Goal: Information Seeking & Learning: Check status

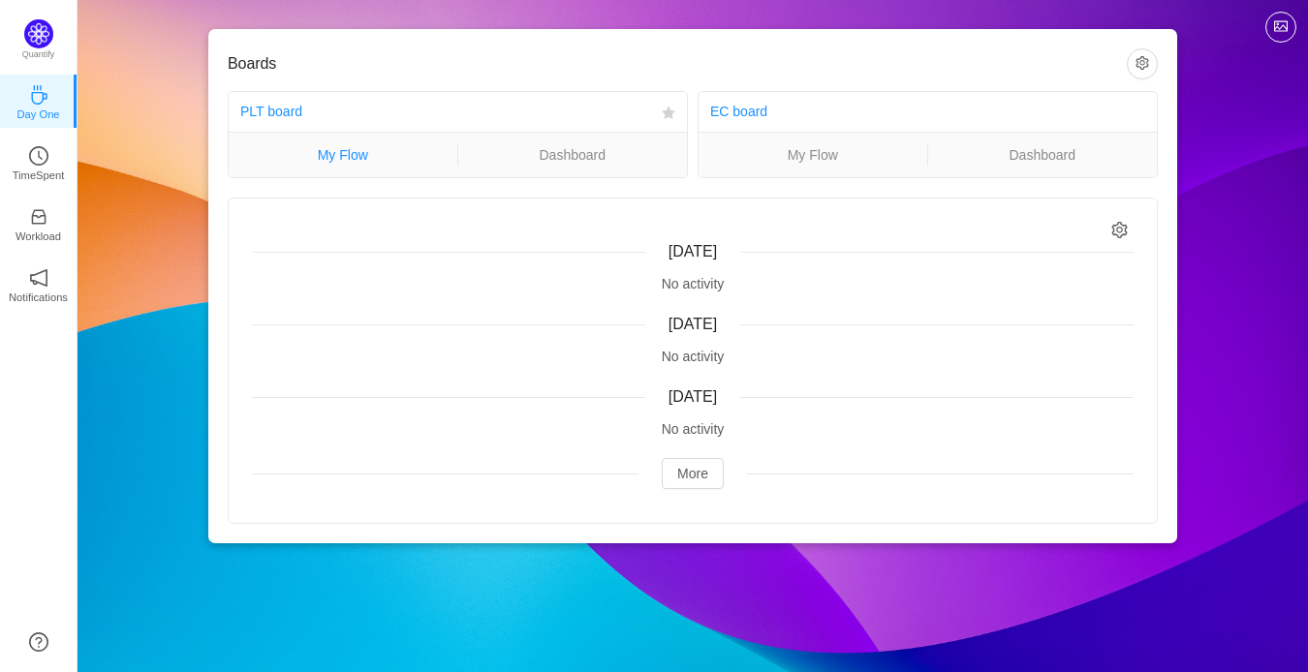
click at [356, 162] on link "My Flow" at bounding box center [343, 154] width 229 height 21
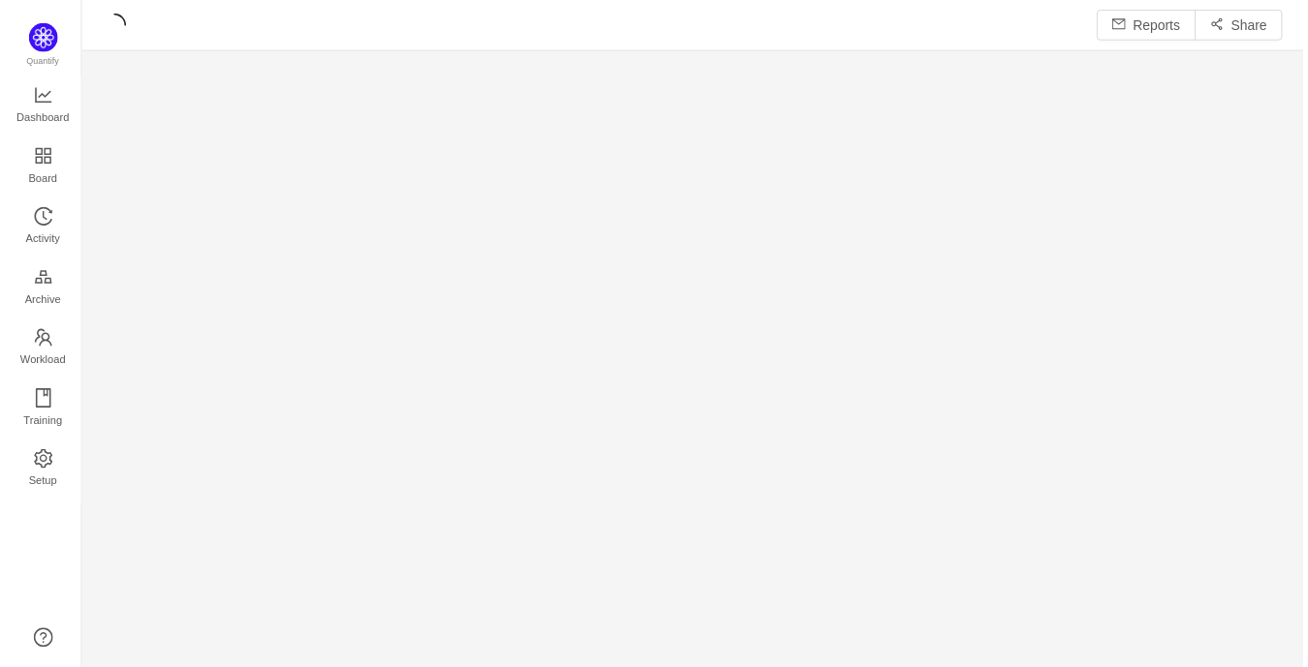
scroll to position [634, 1174]
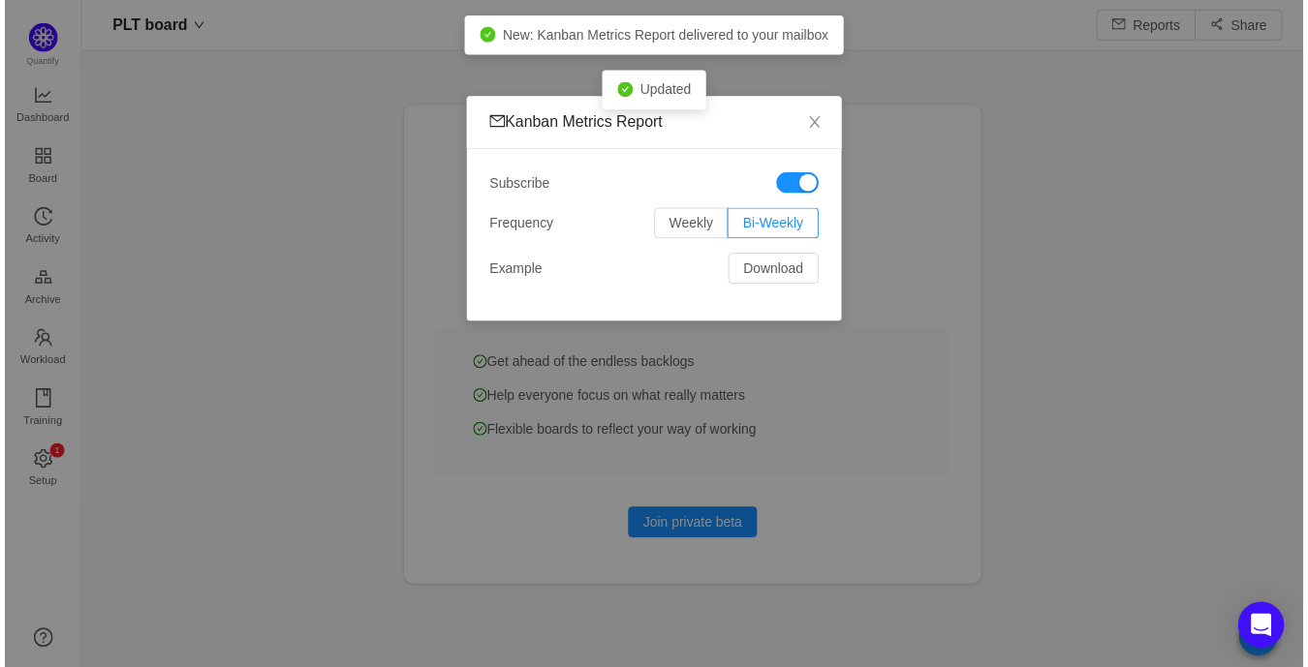
scroll to position [630, 1174]
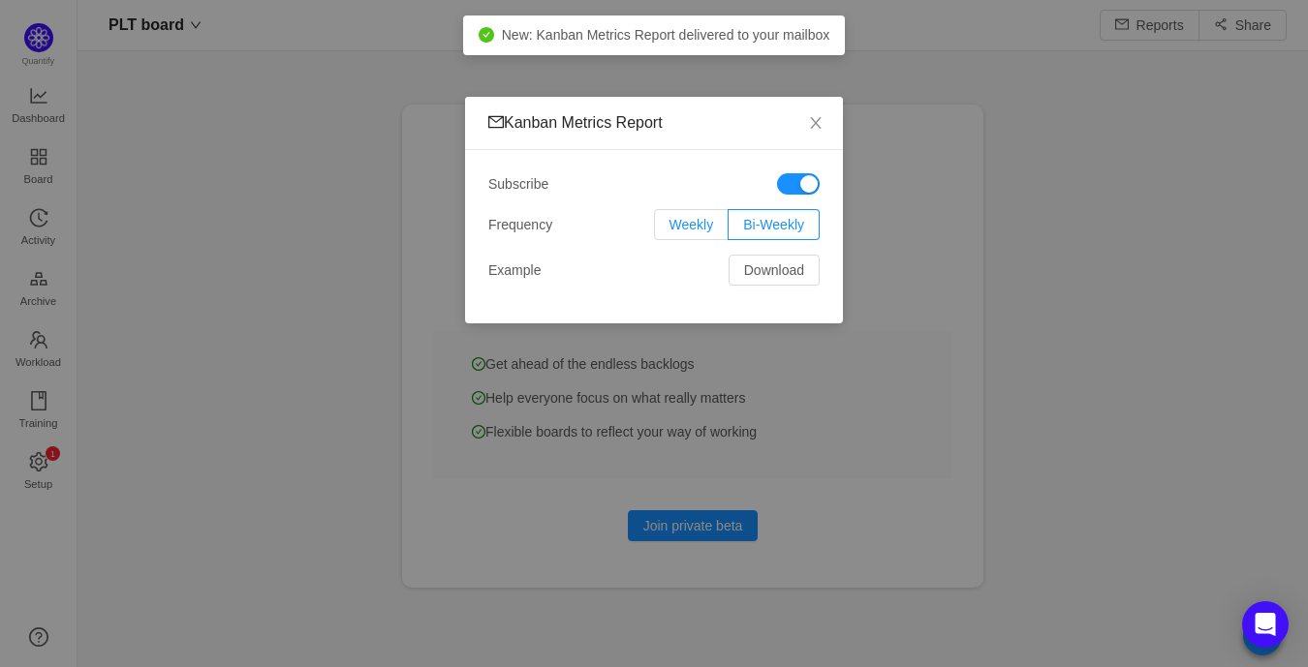
click at [706, 217] on span "Weekly" at bounding box center [691, 224] width 45 height 15
click at [669, 230] on input "Weekly" at bounding box center [669, 230] width 0 height 0
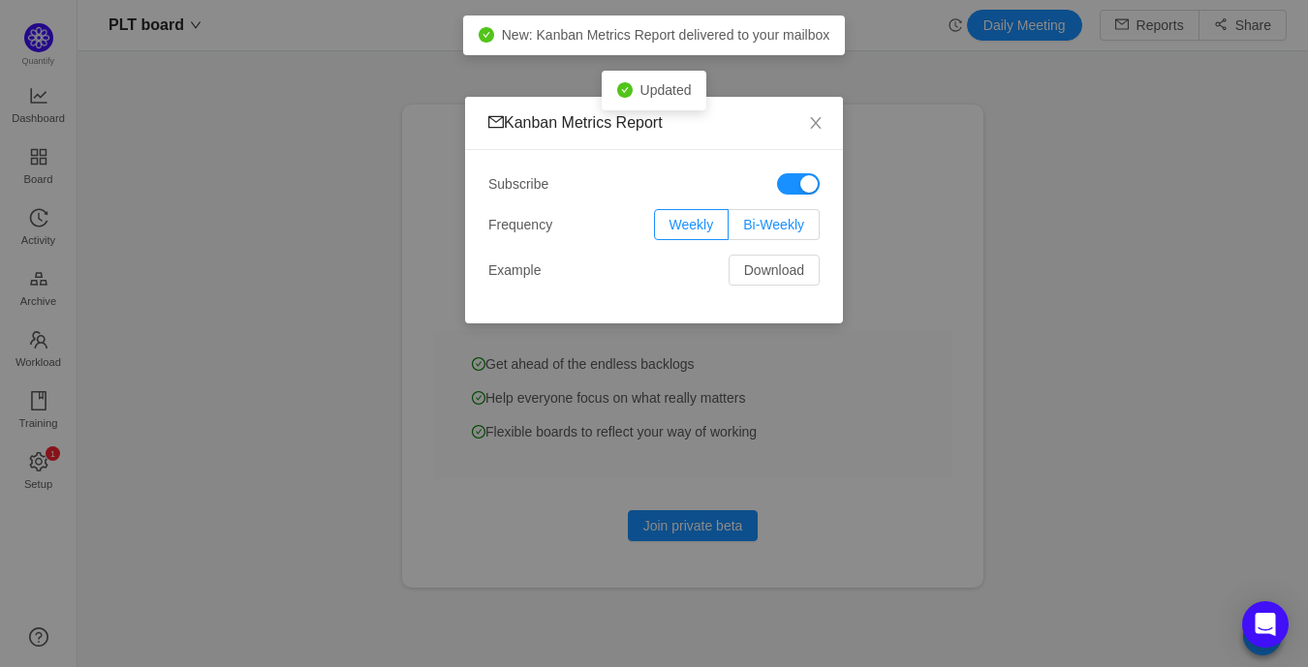
click at [757, 227] on span "Bi-Weekly" at bounding box center [773, 224] width 61 height 15
click at [743, 230] on input "Bi-Weekly" at bounding box center [743, 230] width 0 height 0
click at [809, 132] on span "Close" at bounding box center [815, 124] width 54 height 54
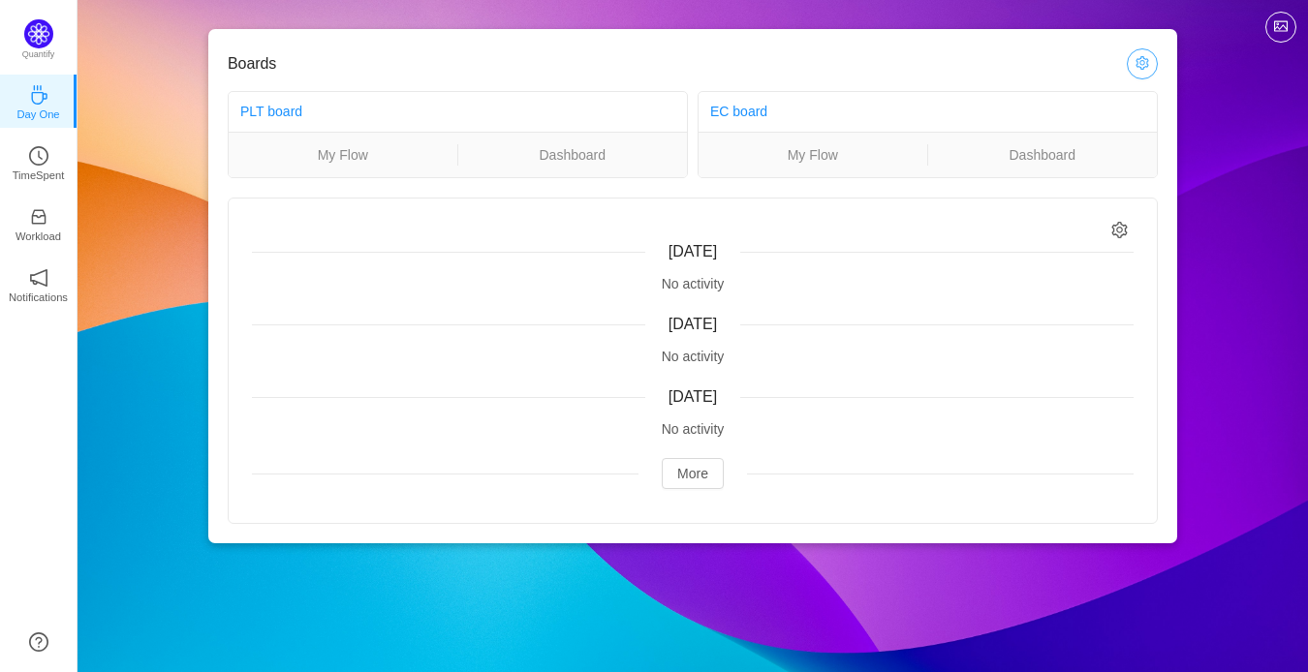
click at [1143, 64] on button "button" at bounding box center [1142, 63] width 31 height 31
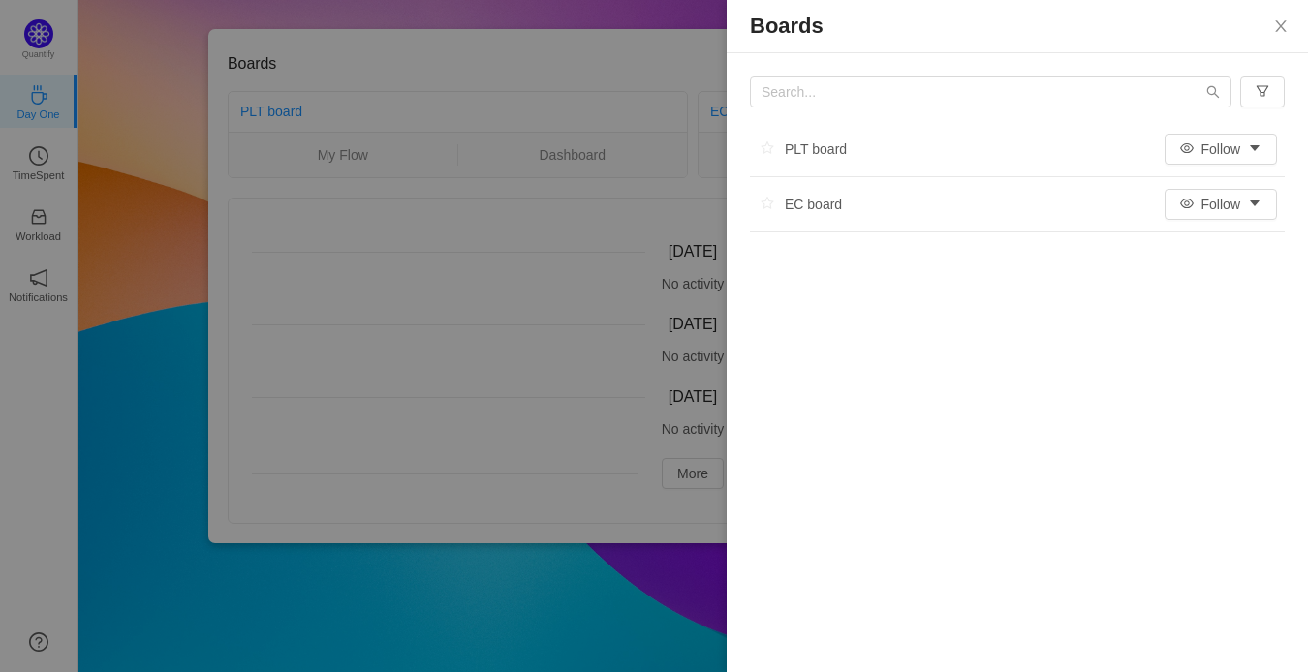
click at [659, 269] on div at bounding box center [654, 336] width 1308 height 672
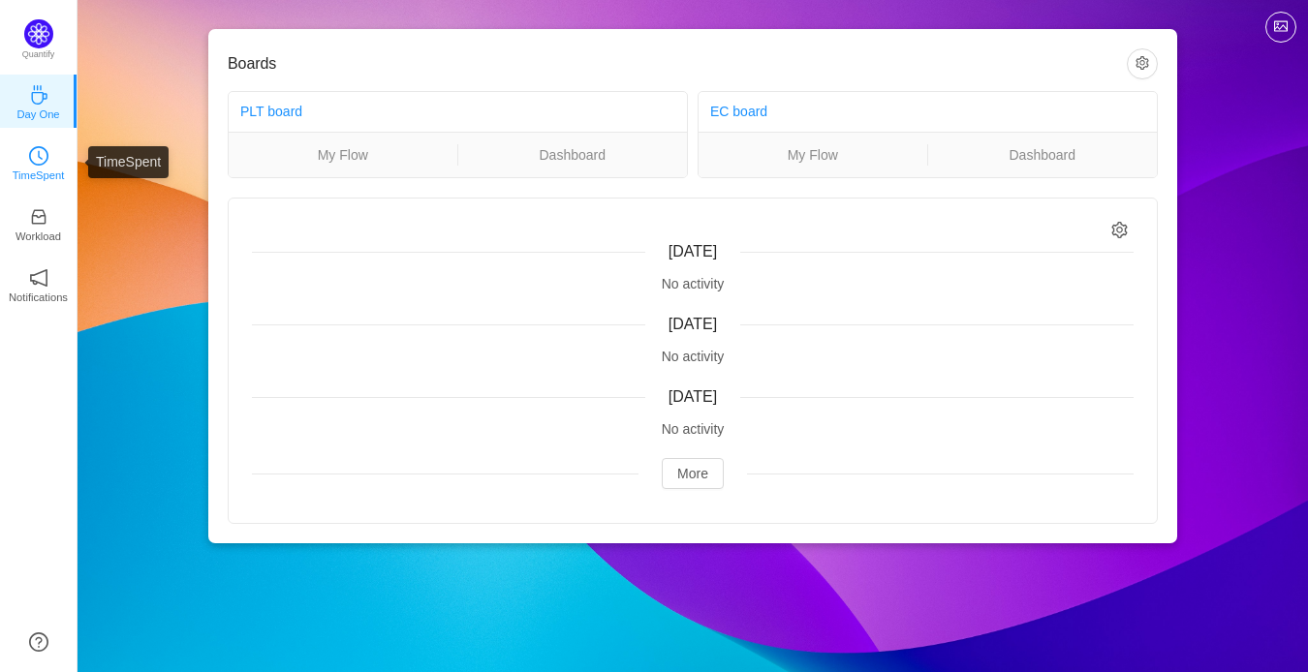
click at [29, 159] on link "TimeSpent" at bounding box center [38, 161] width 19 height 19
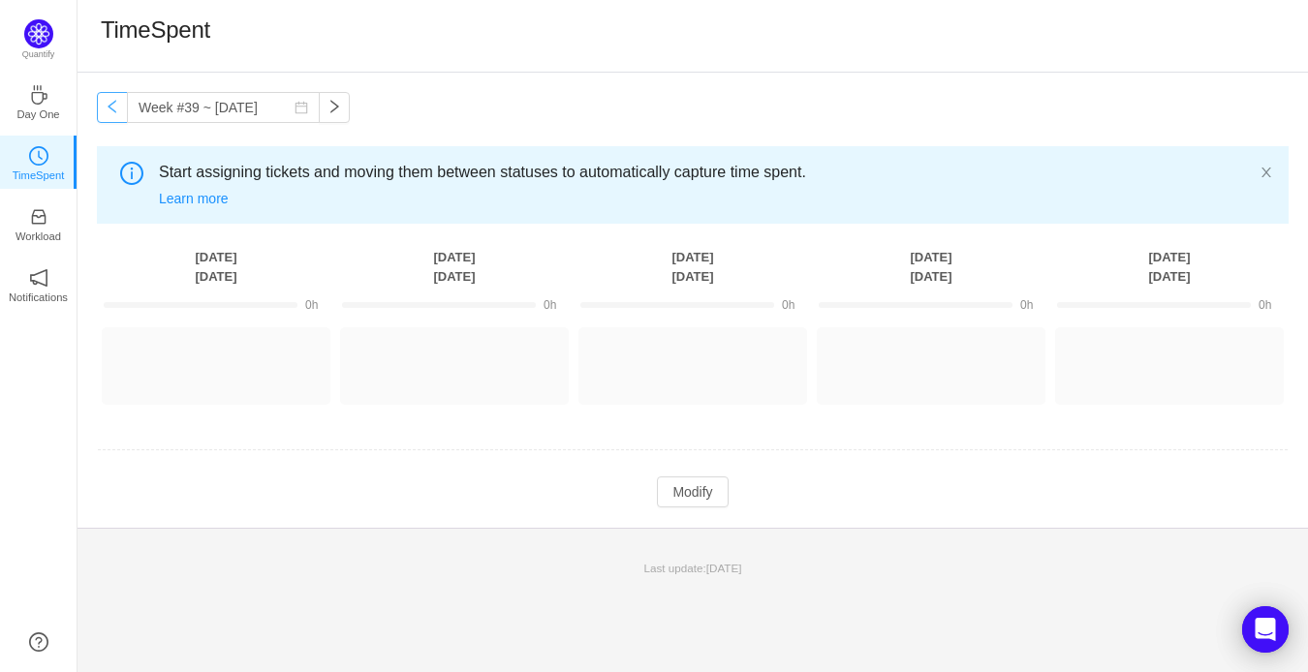
click at [111, 109] on button "button" at bounding box center [112, 107] width 31 height 31
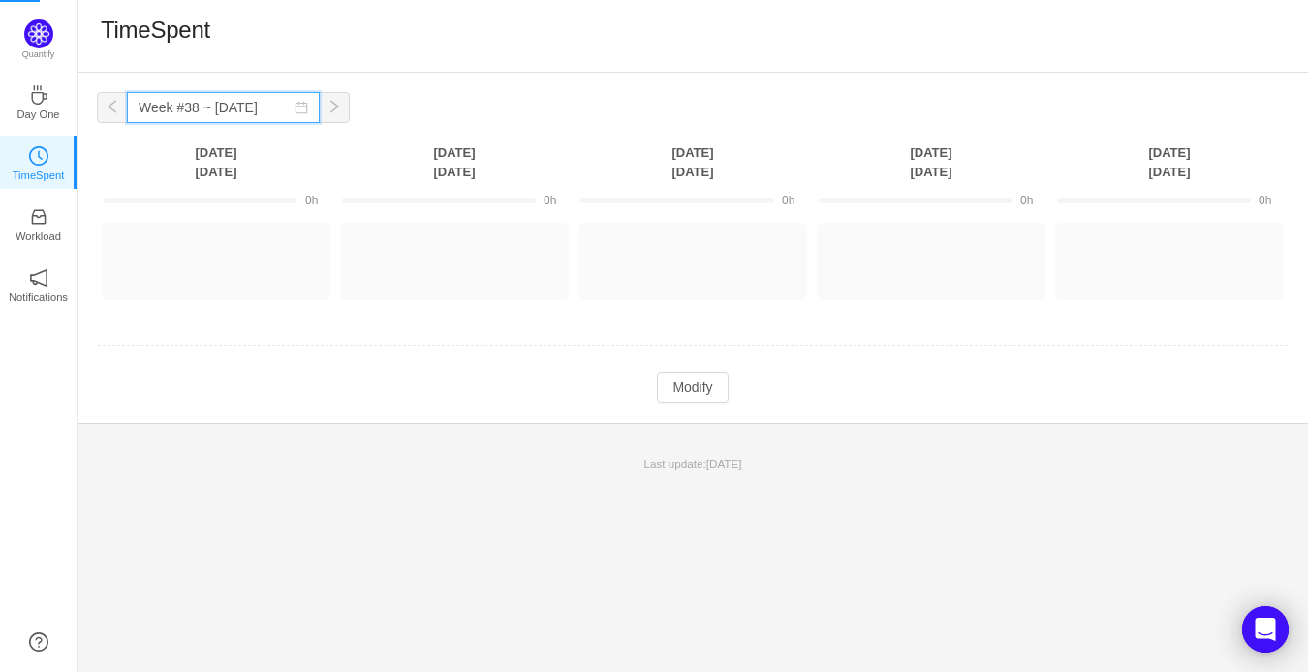
click at [188, 108] on input "Week #38 ~ Sep 15" at bounding box center [223, 107] width 193 height 31
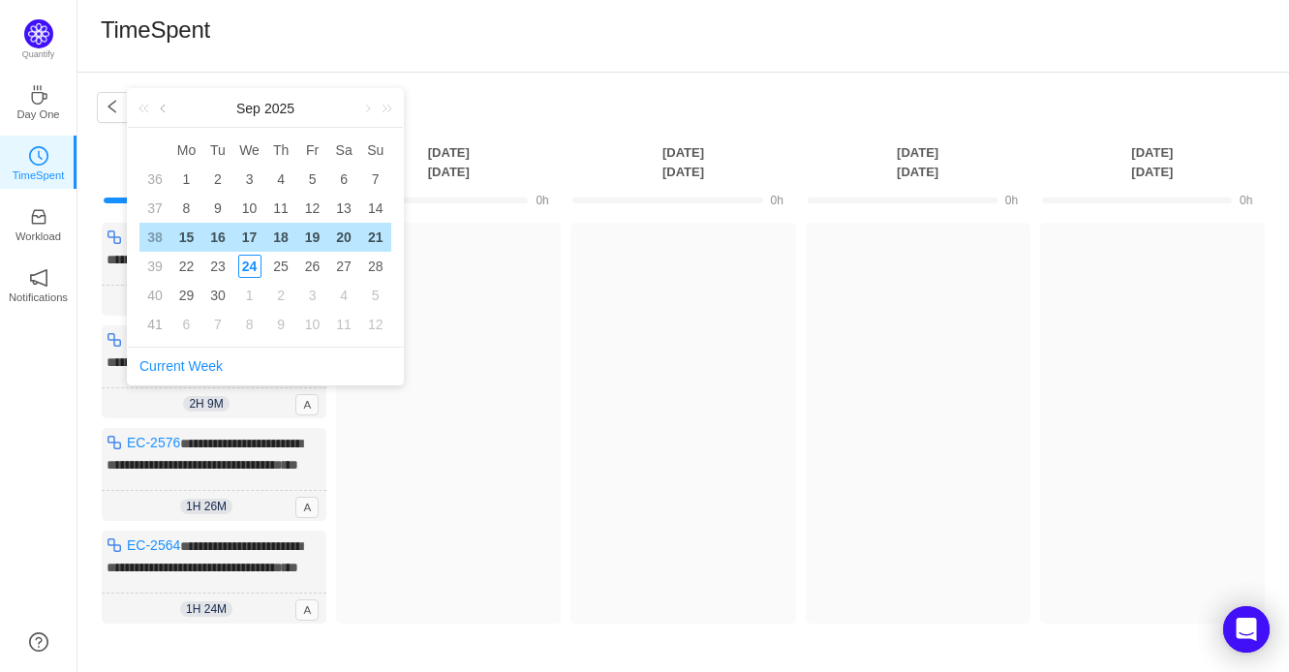
click at [156, 108] on link at bounding box center [164, 108] width 17 height 39
click at [160, 104] on link at bounding box center [164, 108] width 17 height 39
click at [186, 229] on div "14" at bounding box center [185, 237] width 23 height 23
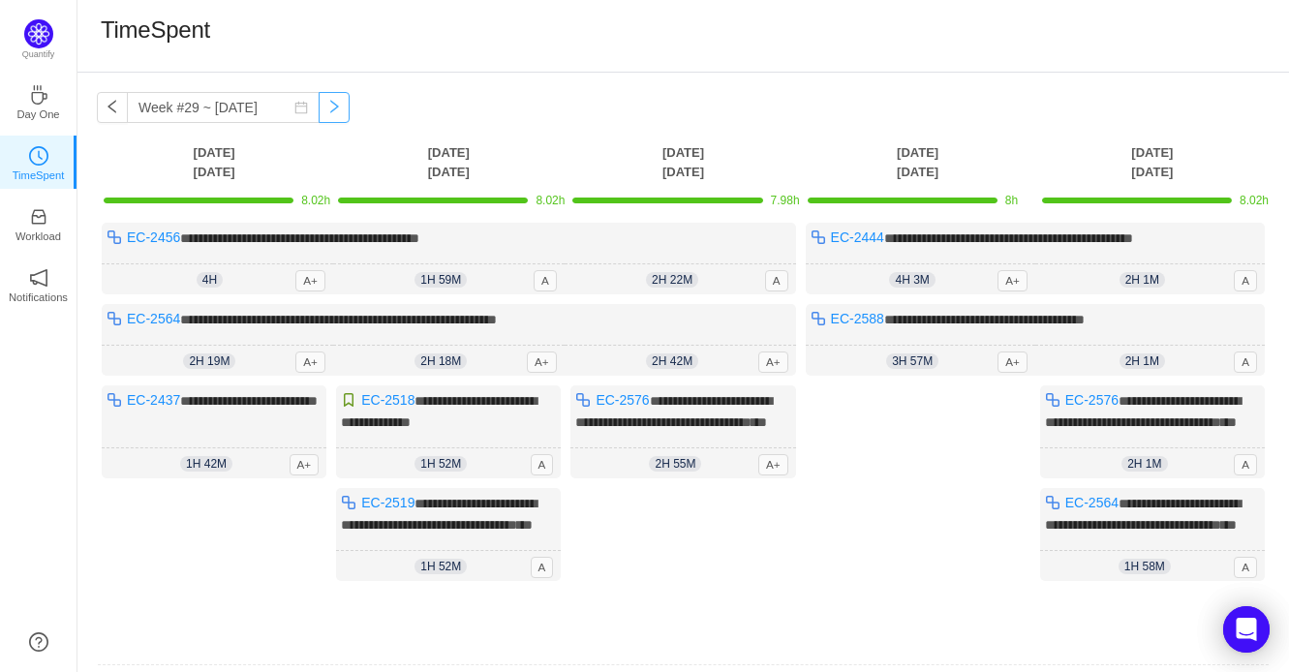
click at [324, 106] on button "button" at bounding box center [334, 107] width 31 height 31
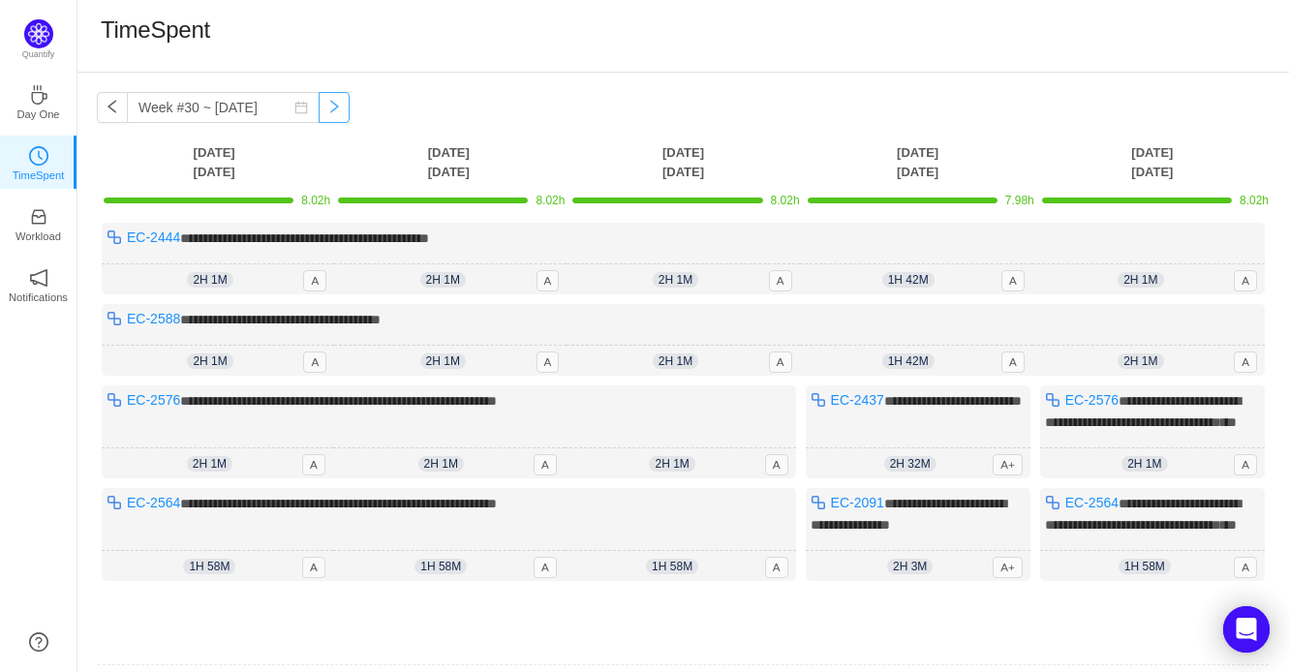
click at [324, 107] on button "button" at bounding box center [334, 107] width 31 height 31
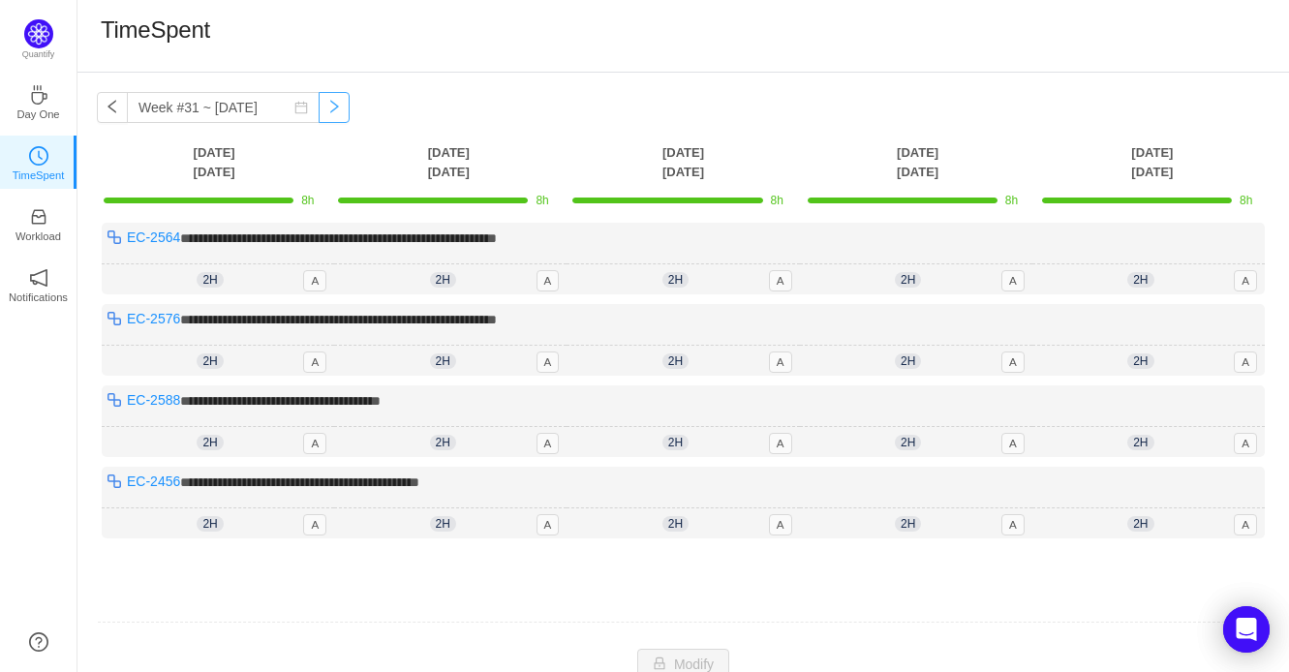
click at [321, 108] on button "button" at bounding box center [334, 107] width 31 height 31
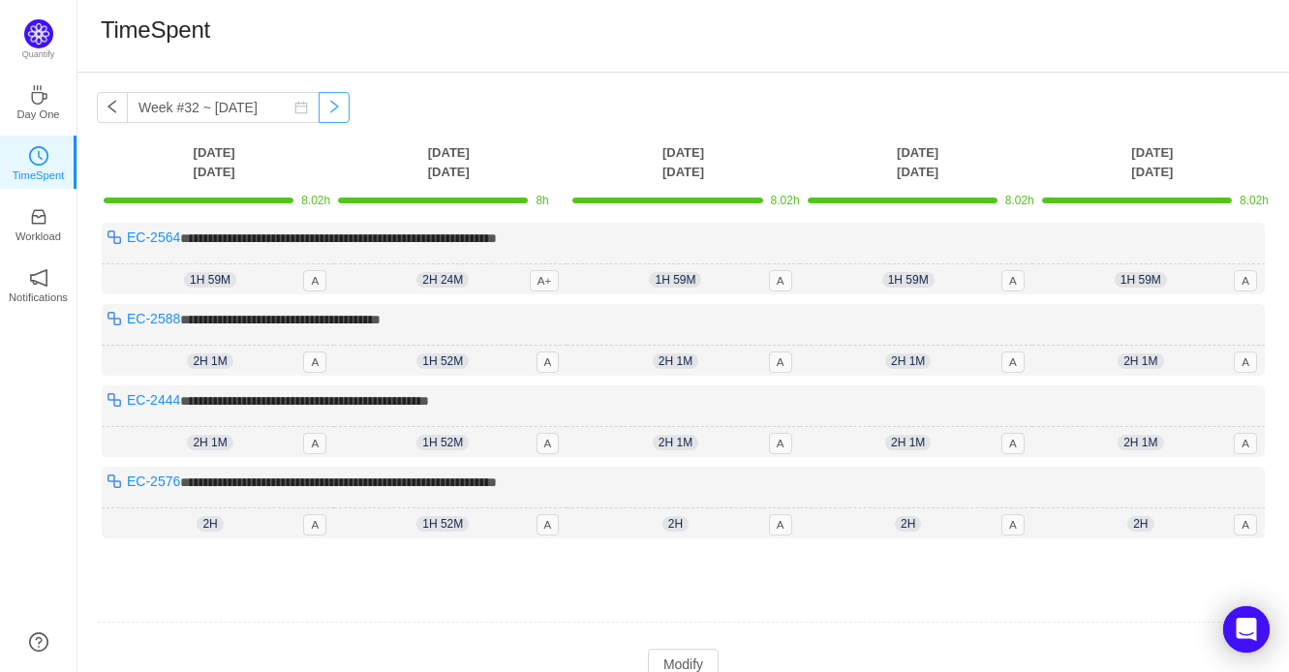
click at [325, 116] on button "button" at bounding box center [334, 107] width 31 height 31
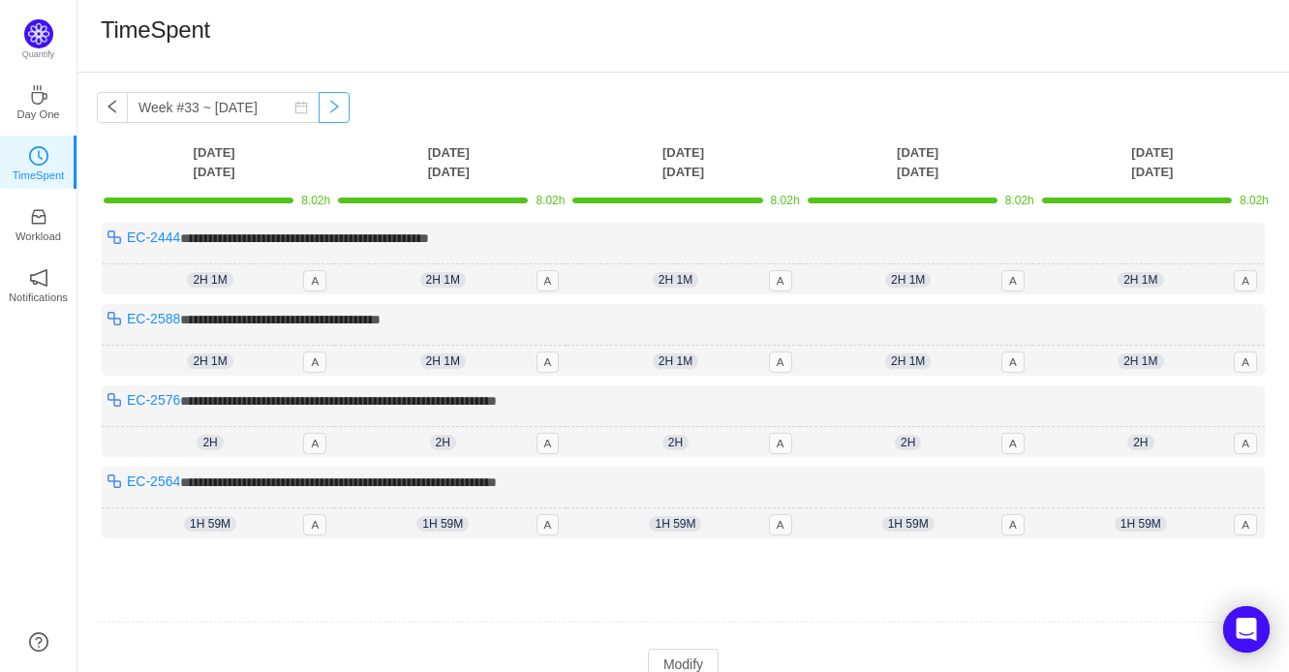
click at [322, 104] on button "button" at bounding box center [334, 107] width 31 height 31
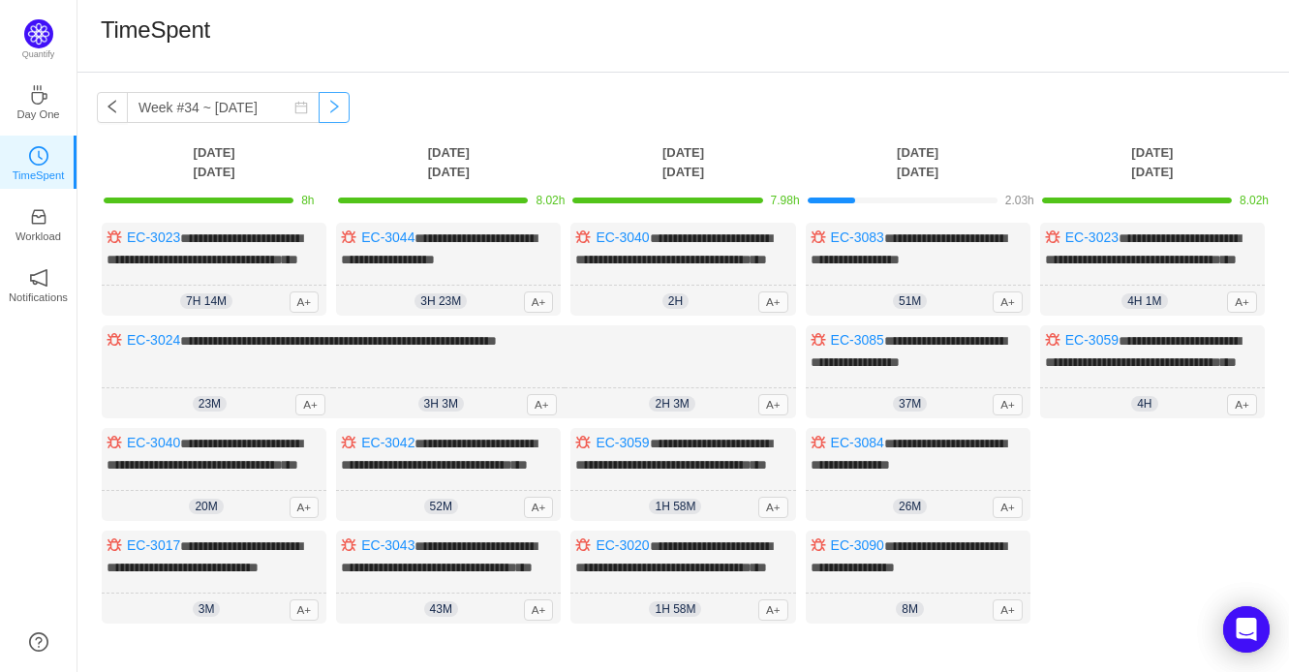
click at [329, 104] on button "button" at bounding box center [334, 107] width 31 height 31
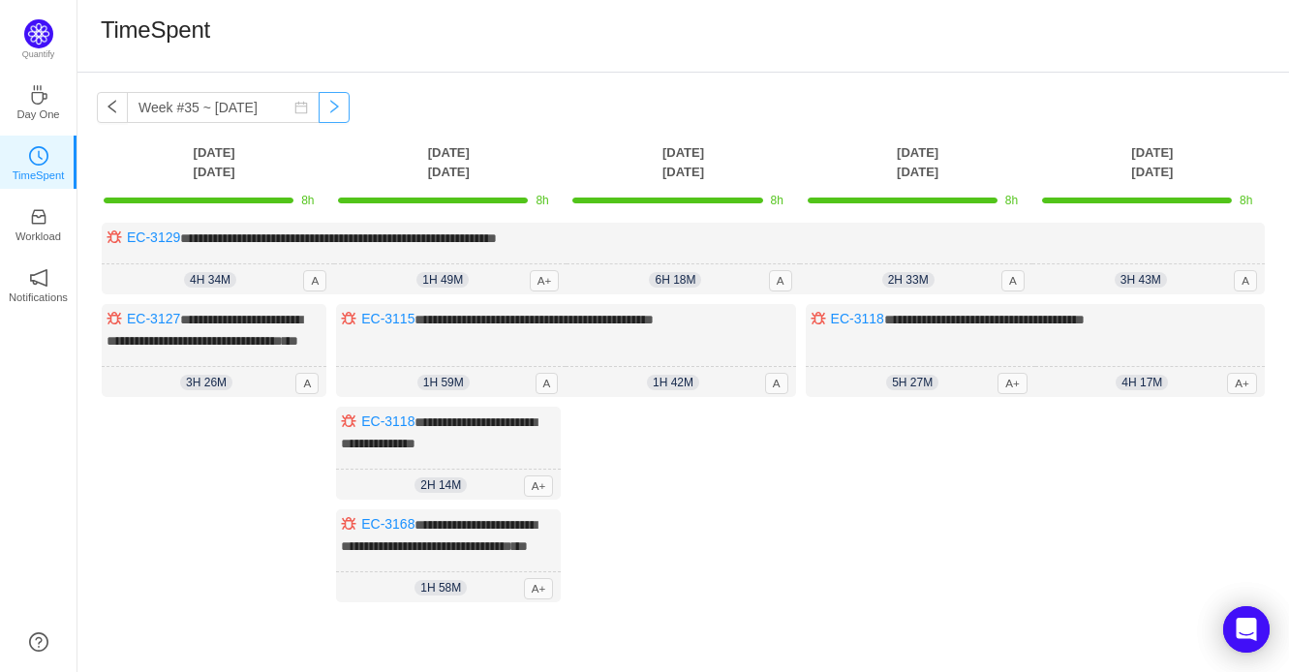
click at [334, 116] on button "button" at bounding box center [334, 107] width 31 height 31
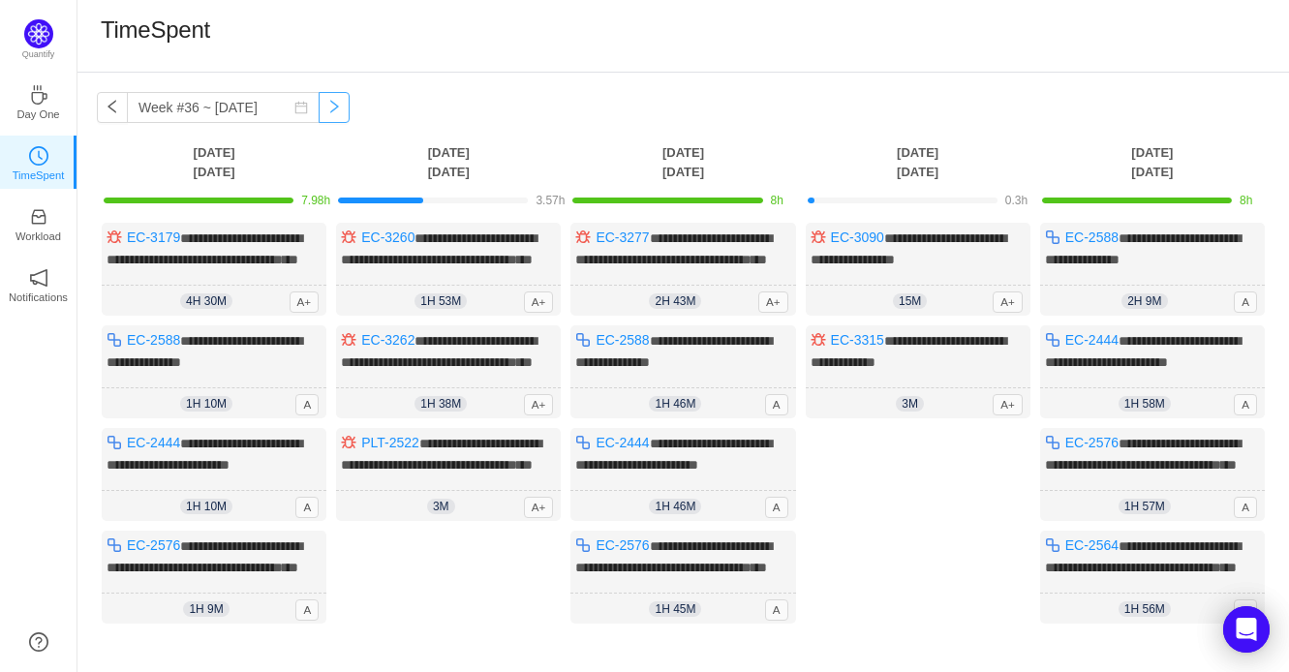
click at [320, 109] on button "button" at bounding box center [334, 107] width 31 height 31
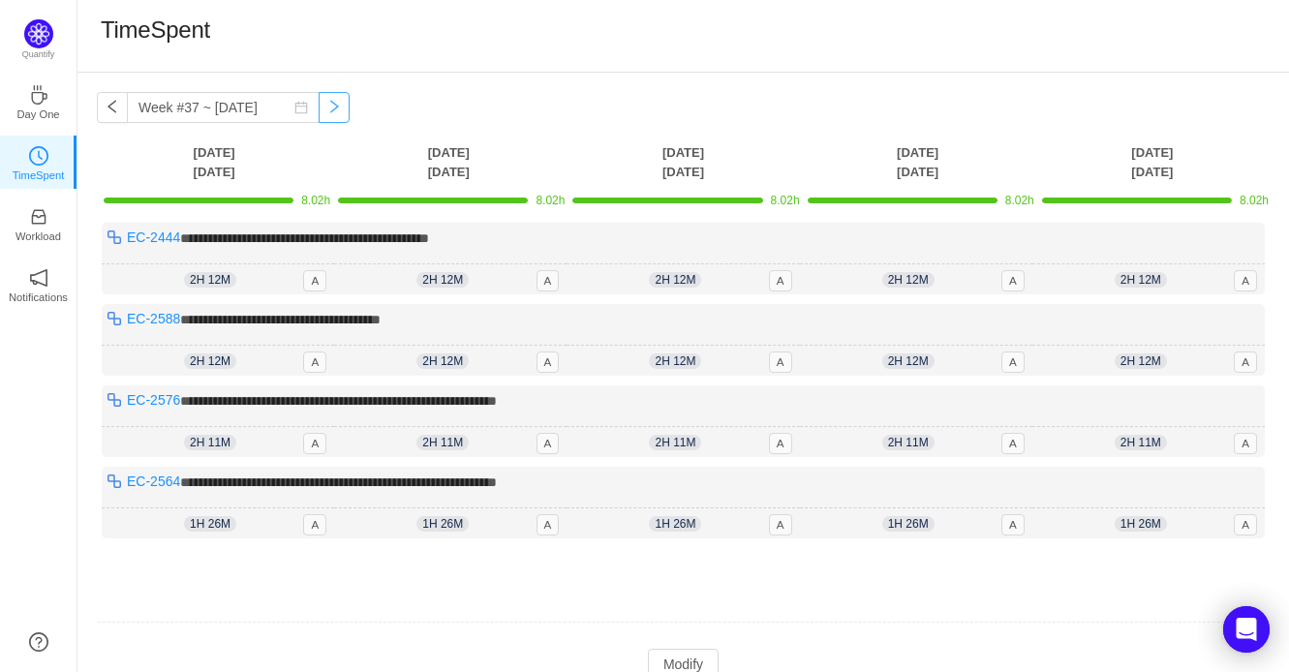
click at [321, 112] on button "button" at bounding box center [334, 107] width 31 height 31
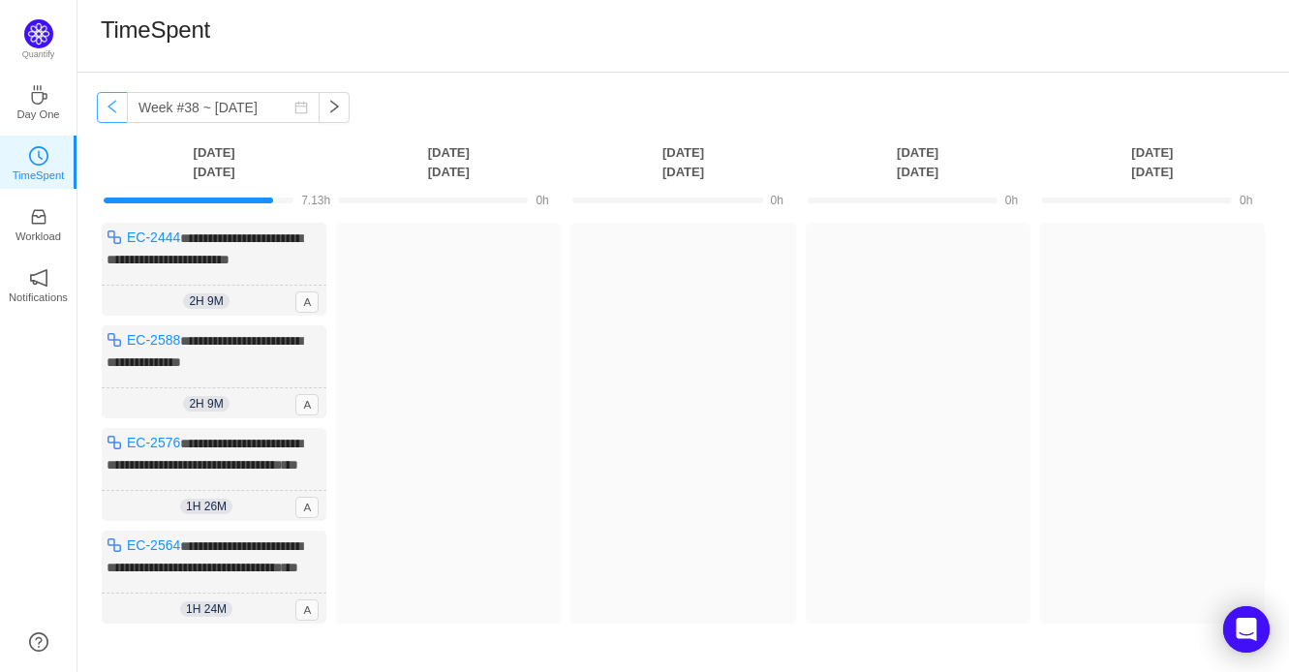
click at [102, 97] on button "button" at bounding box center [112, 107] width 31 height 31
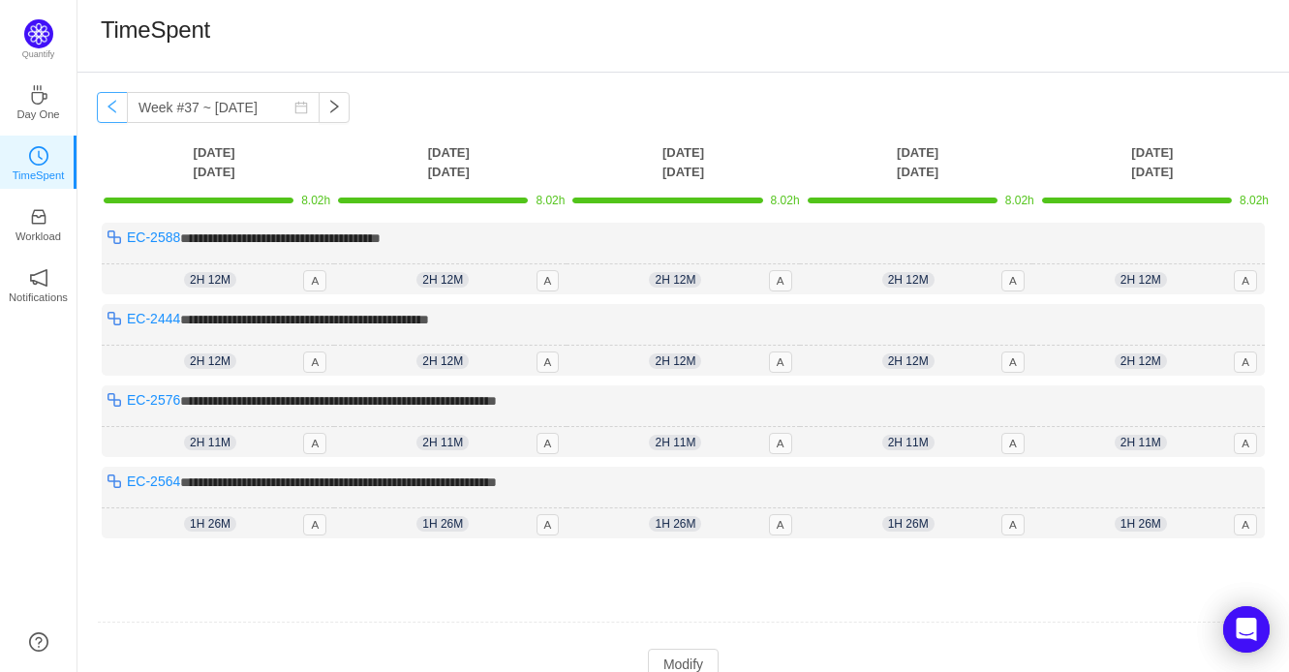
click at [108, 114] on button "button" at bounding box center [112, 107] width 31 height 31
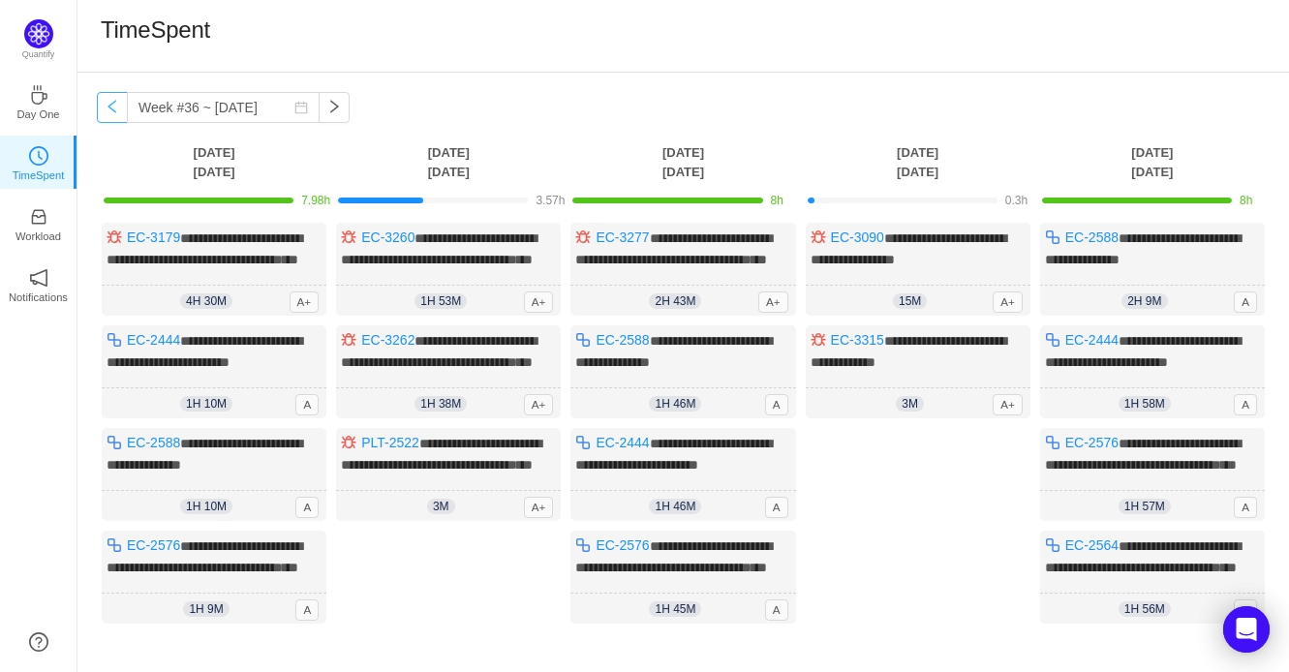
click at [107, 93] on button "button" at bounding box center [112, 107] width 31 height 31
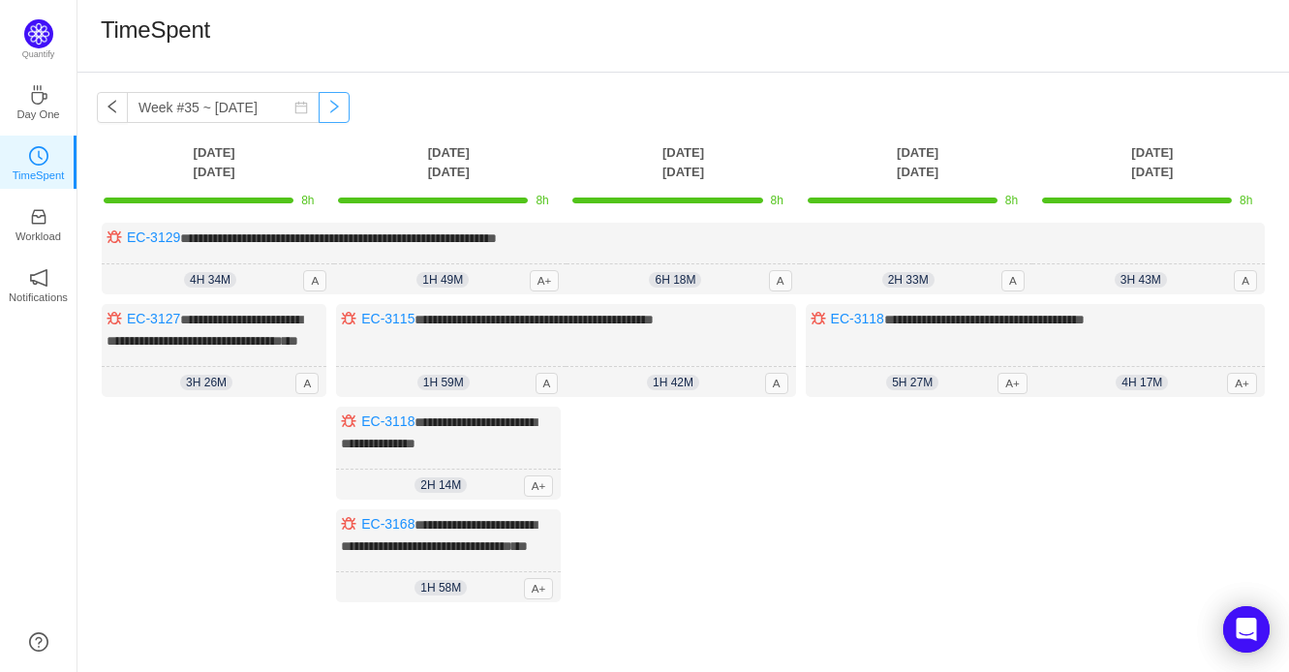
click at [326, 108] on button "button" at bounding box center [334, 107] width 31 height 31
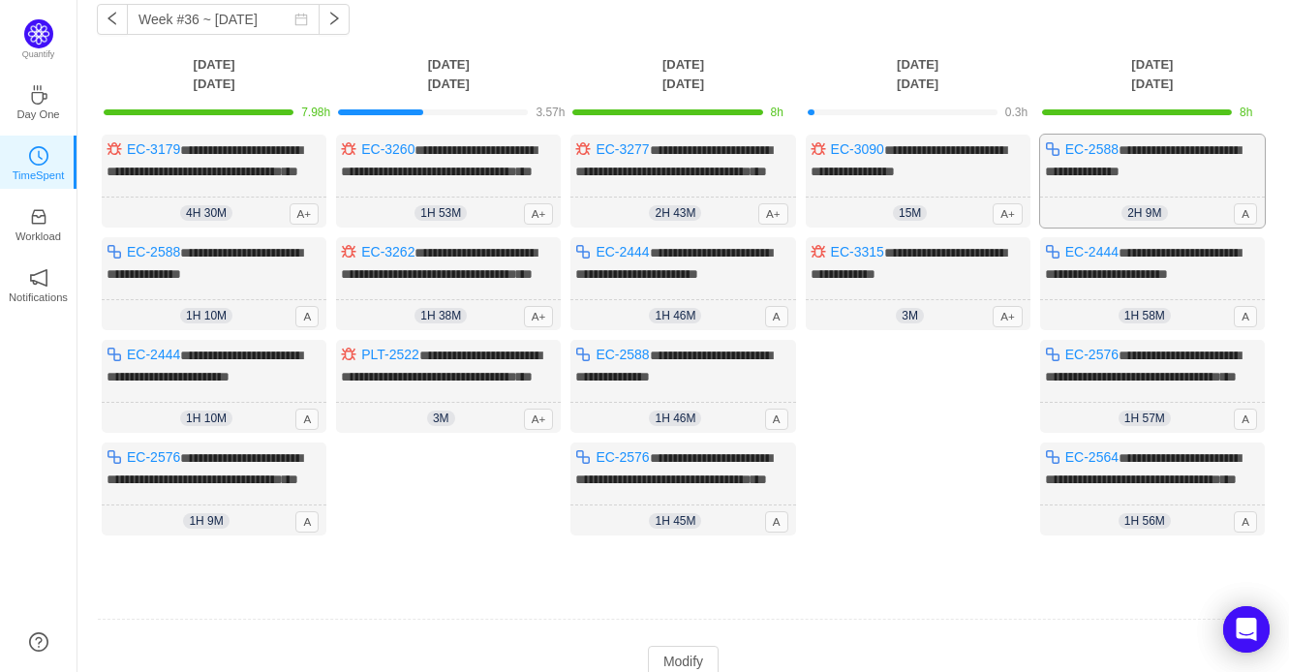
scroll to position [87, 0]
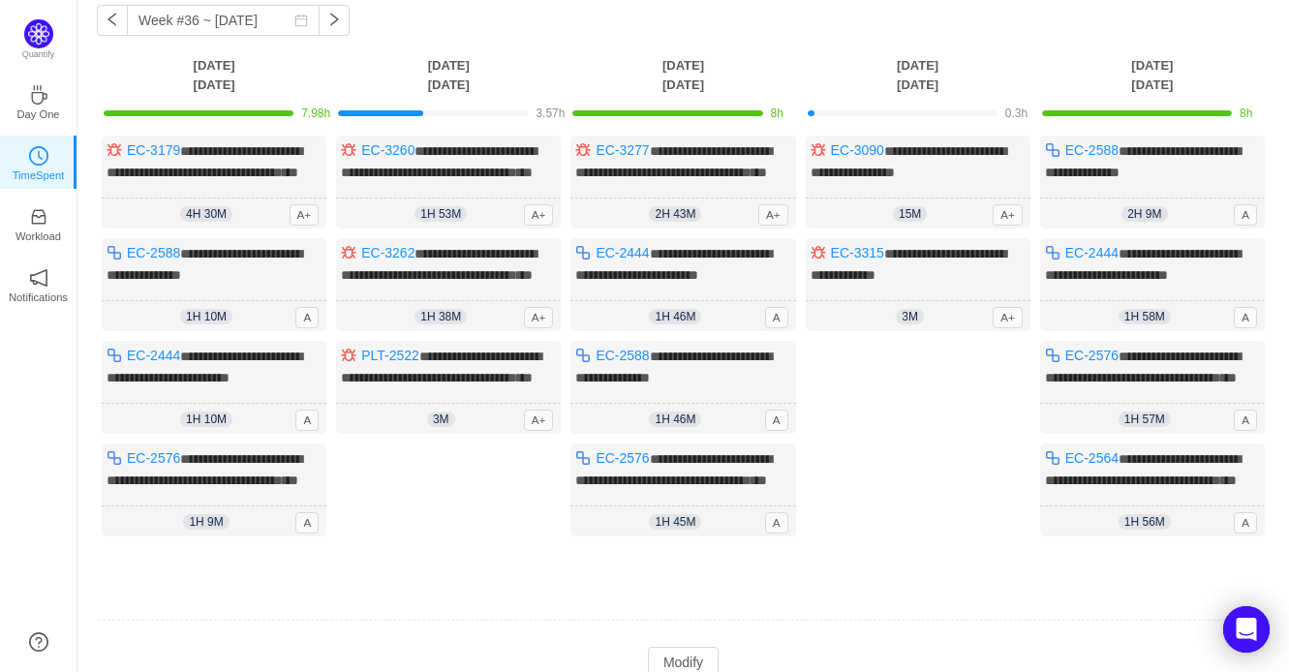
click at [1204, 108] on div at bounding box center [1152, 112] width 221 height 17
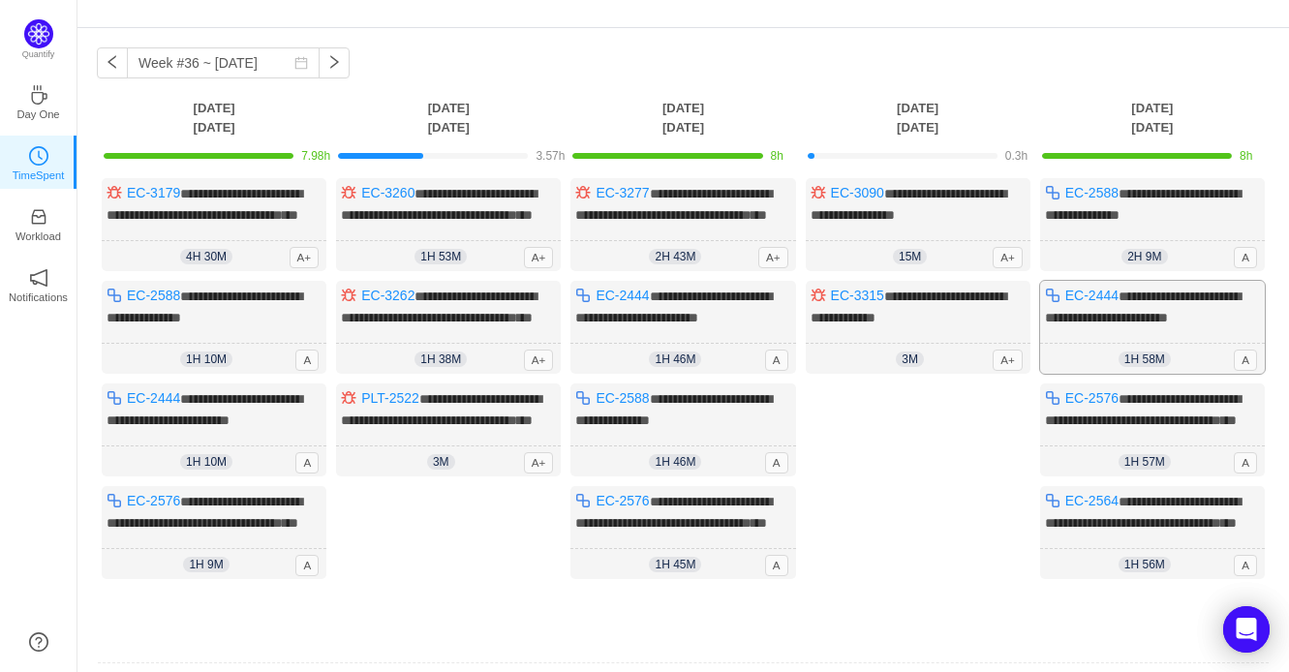
scroll to position [21, 0]
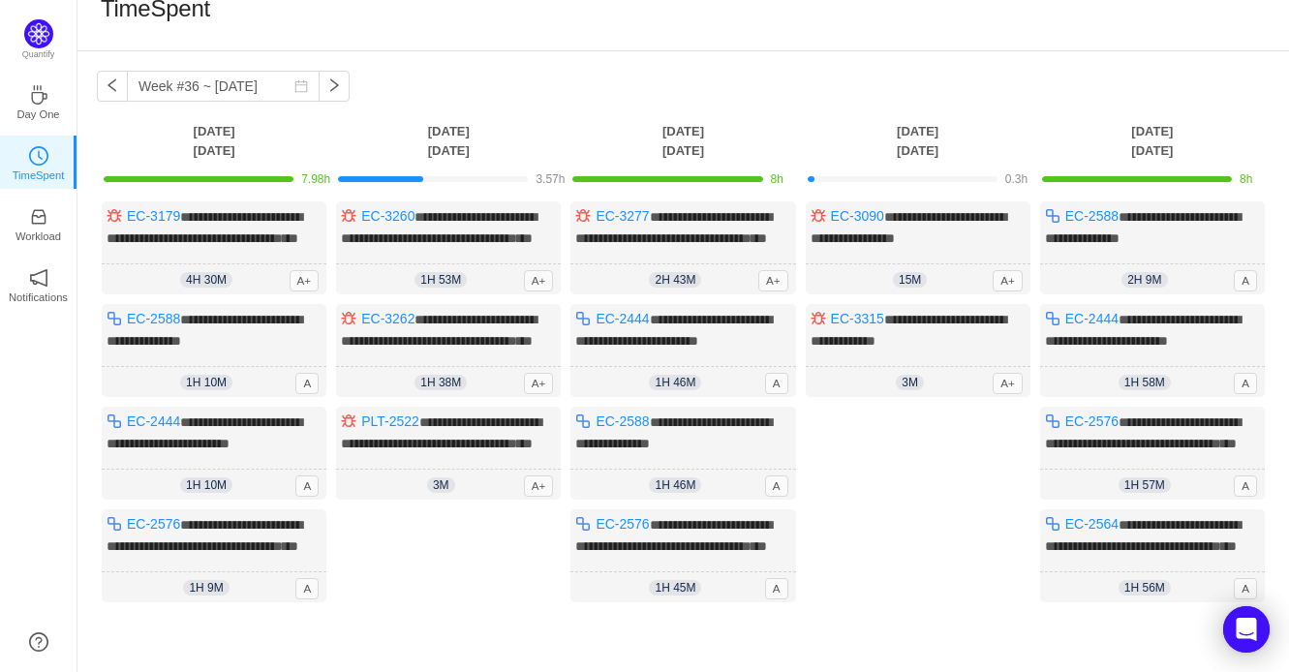
click at [791, 105] on div "**********" at bounding box center [683, 407] width 1212 height 713
click at [1082, 429] on link "EC-2576" at bounding box center [1092, 421] width 53 height 15
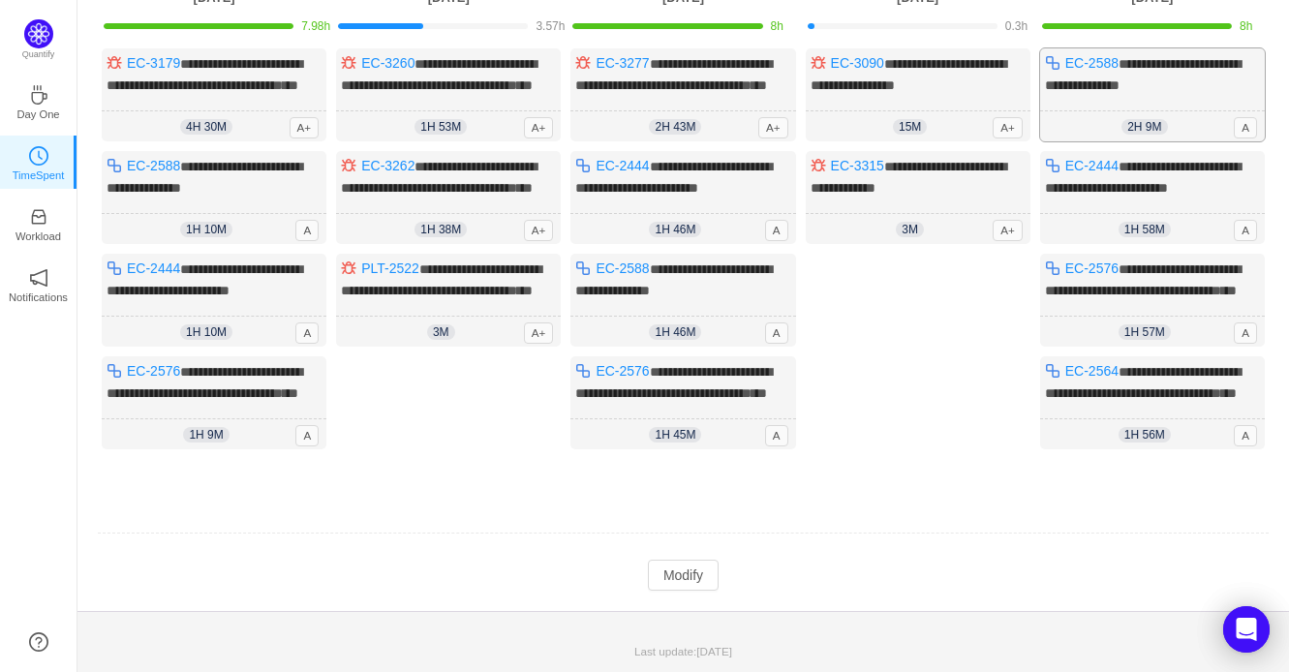
scroll to position [0, 0]
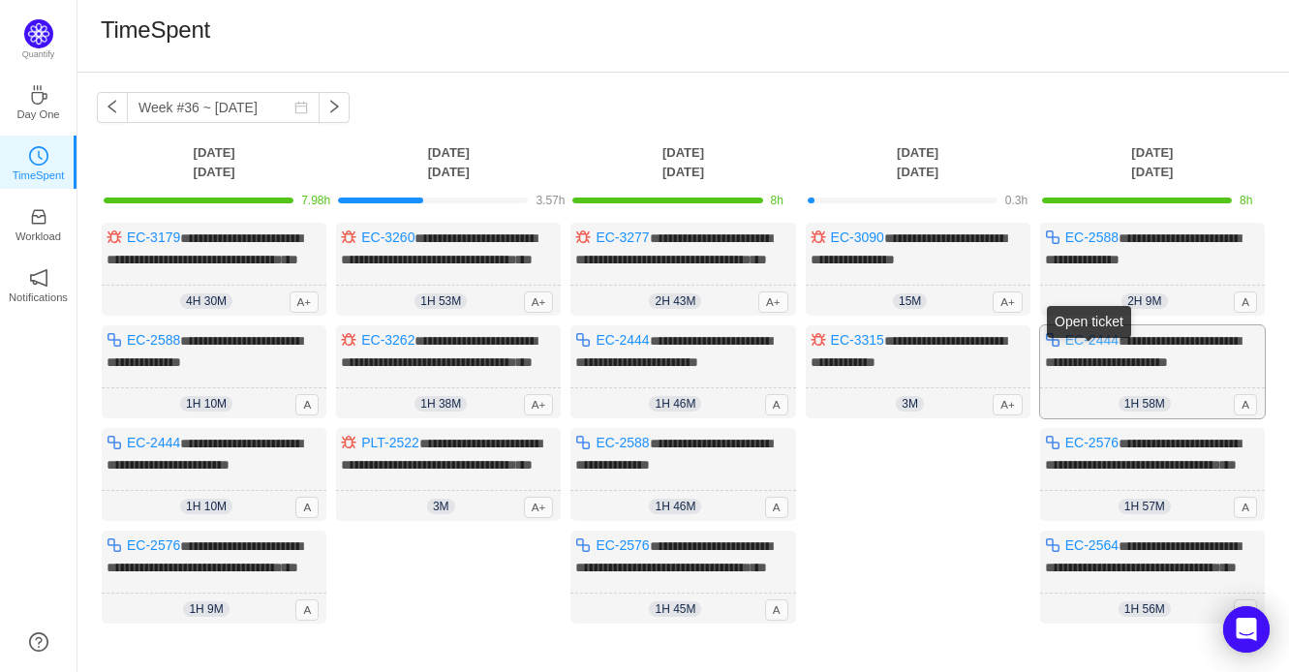
click at [1100, 348] on link "EC-2444" at bounding box center [1092, 339] width 53 height 15
click at [320, 120] on button "button" at bounding box center [334, 107] width 31 height 31
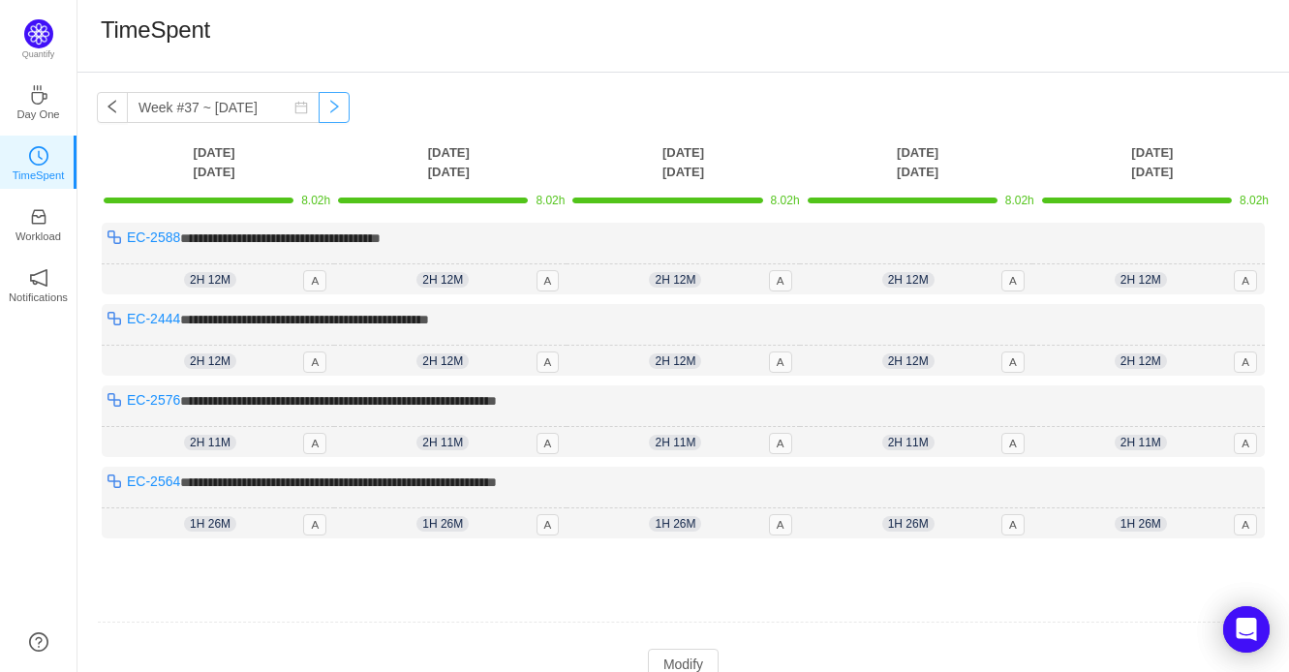
click at [335, 113] on button "button" at bounding box center [334, 107] width 31 height 31
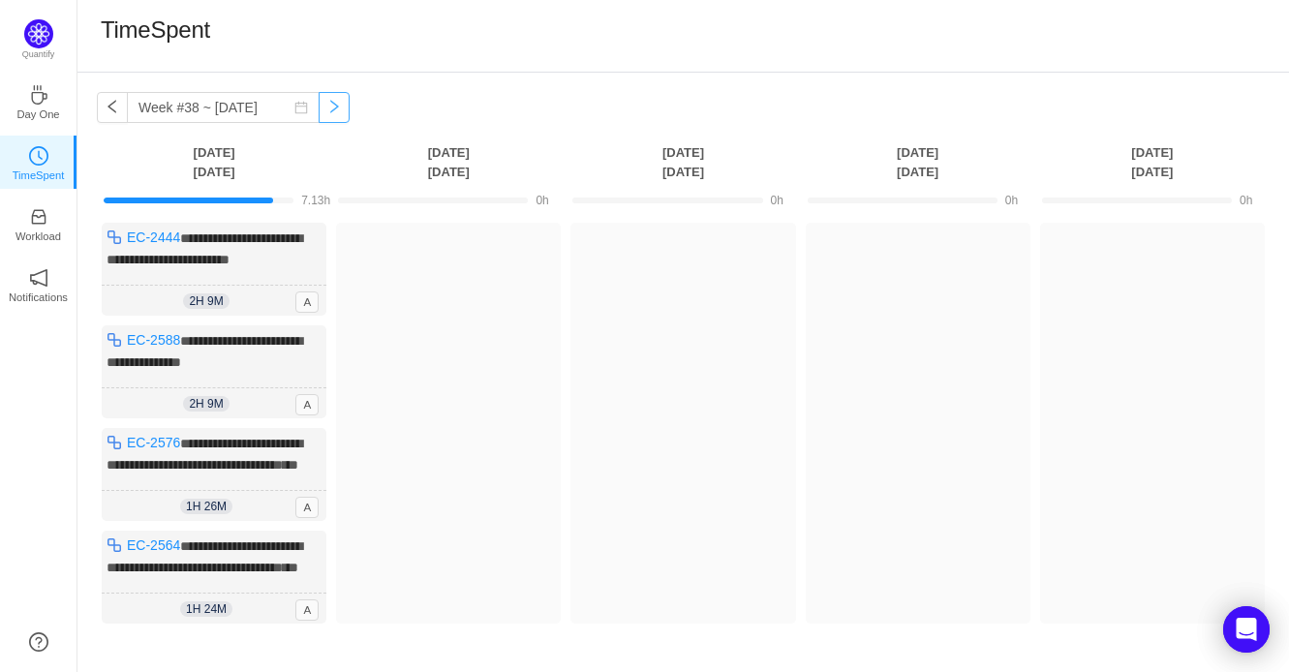
click at [325, 115] on button "button" at bounding box center [334, 107] width 31 height 31
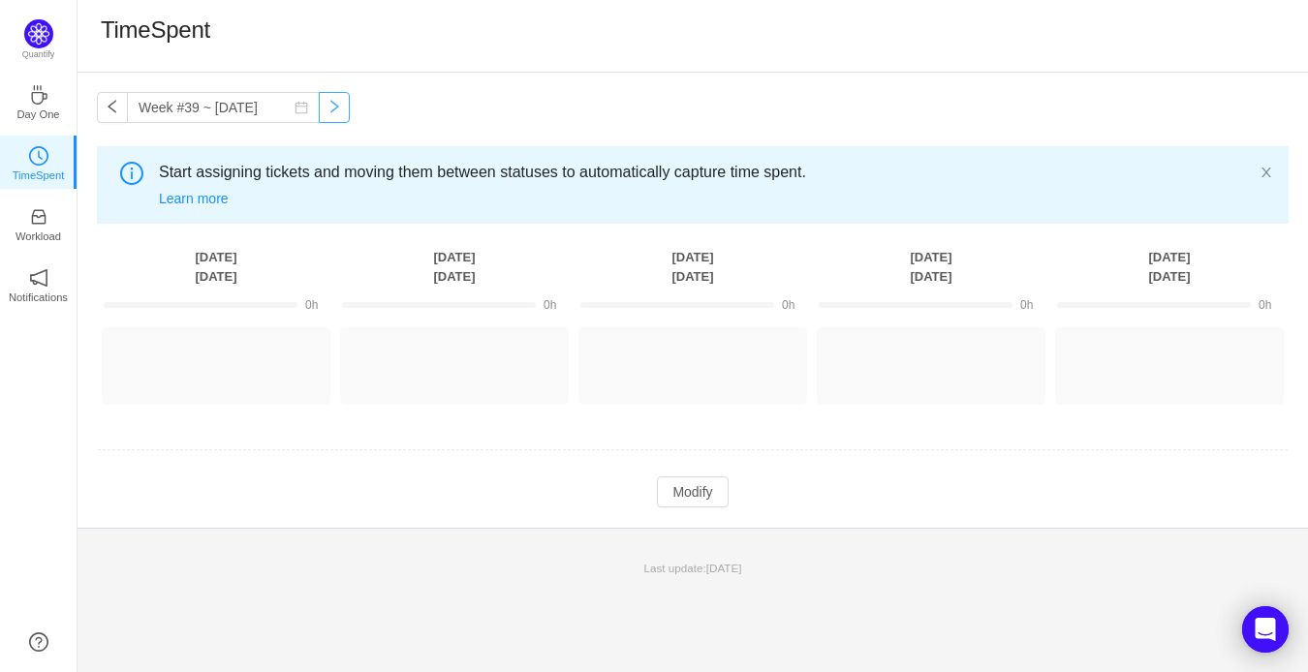
click at [325, 115] on button "button" at bounding box center [334, 107] width 31 height 31
click at [324, 112] on button "button" at bounding box center [334, 107] width 31 height 31
click at [325, 117] on button "button" at bounding box center [334, 107] width 31 height 31
click at [325, 119] on button "button" at bounding box center [334, 107] width 31 height 31
click at [110, 108] on button "button" at bounding box center [112, 107] width 31 height 31
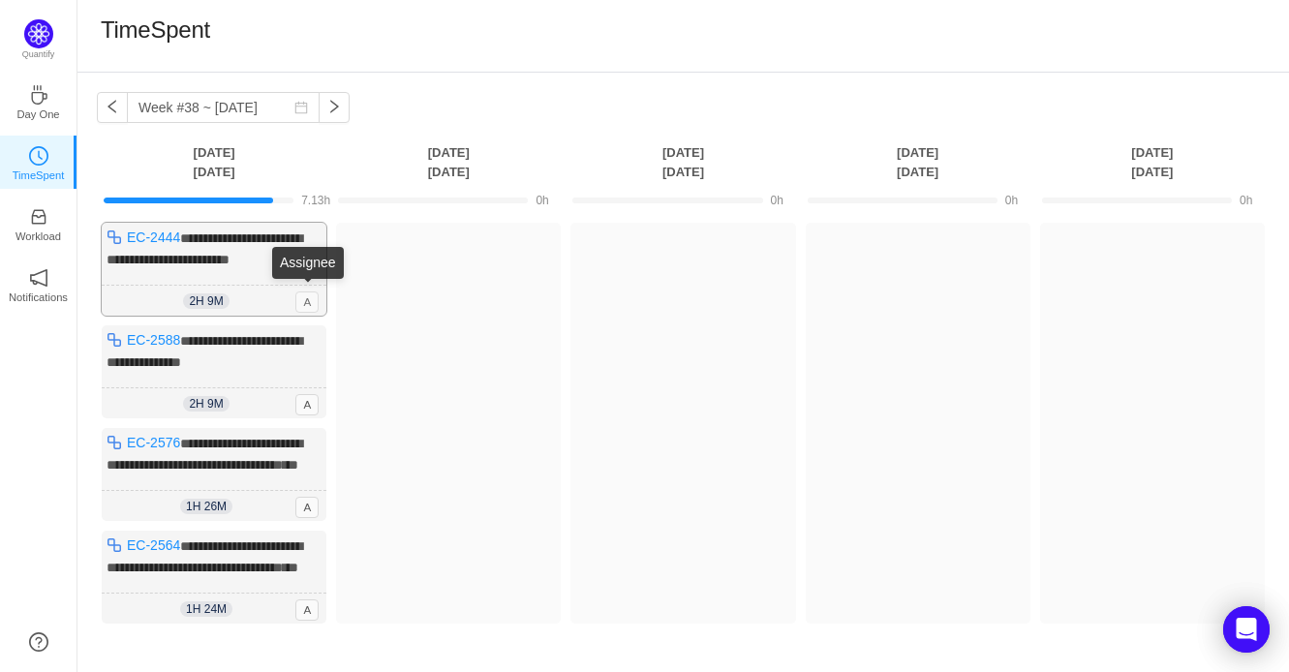
click at [311, 297] on span "A" at bounding box center [306, 302] width 23 height 21
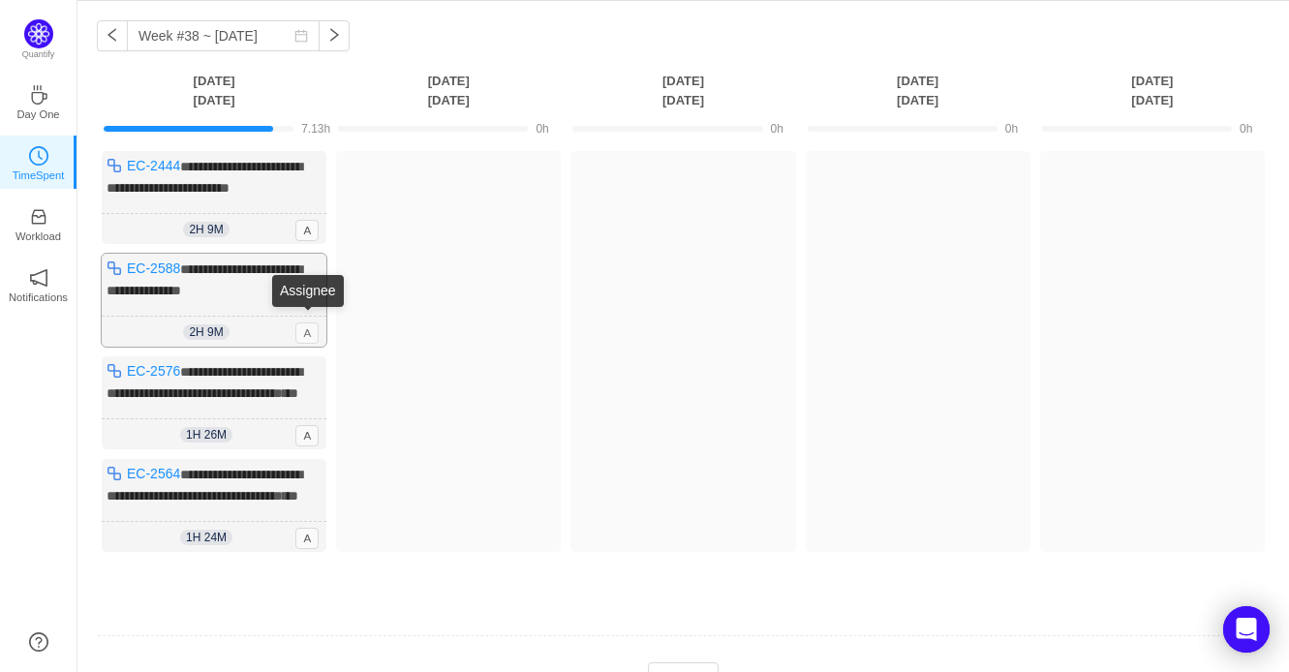
scroll to position [73, 0]
click at [115, 519] on div "**********" at bounding box center [214, 504] width 225 height 93
click at [209, 171] on span "**********" at bounding box center [205, 176] width 196 height 35
click at [210, 172] on span "**********" at bounding box center [205, 176] width 196 height 35
click at [138, 160] on link "EC-2444" at bounding box center [153, 164] width 53 height 15
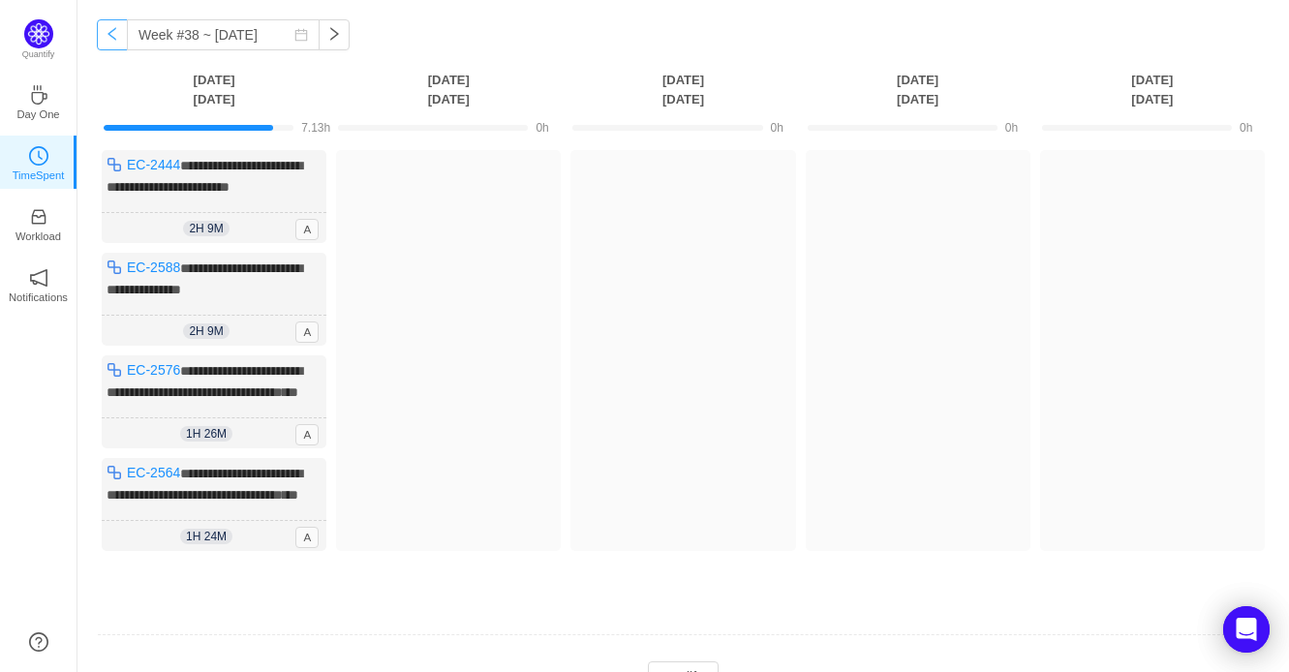
click at [111, 46] on button "button" at bounding box center [112, 34] width 31 height 31
type input "Week #37 ~ Sep 08"
